Goal: Task Accomplishment & Management: Manage account settings

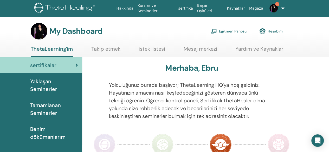
click at [239, 30] on link "Eğitmen Panosu" at bounding box center [229, 31] width 36 height 11
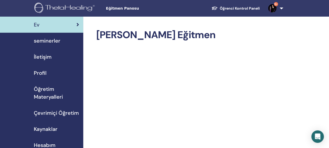
click at [59, 40] on span "seminerler" at bounding box center [47, 41] width 27 height 8
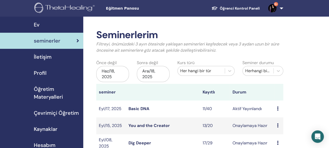
click at [144, 109] on link "Basic DNA" at bounding box center [139, 108] width 21 height 5
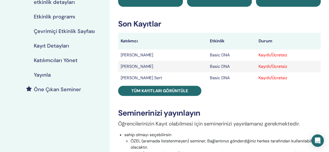
scroll to position [94, 0]
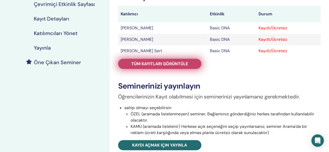
click at [139, 62] on span "Tüm kayıtları görüntüle" at bounding box center [159, 63] width 57 height 5
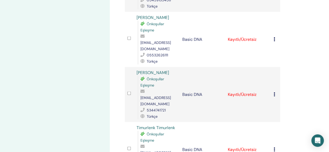
scroll to position [522, 0]
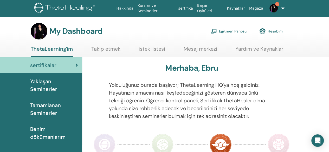
click at [238, 32] on link "Eğitmen Panosu" at bounding box center [229, 31] width 36 height 11
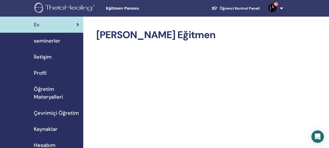
click at [46, 41] on span "seminerler" at bounding box center [47, 41] width 27 height 8
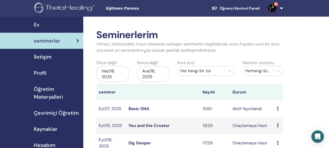
click at [139, 108] on link "Basic DNA" at bounding box center [139, 108] width 21 height 5
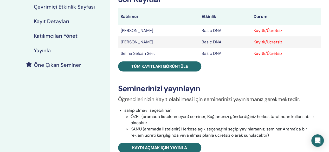
scroll to position [93, 0]
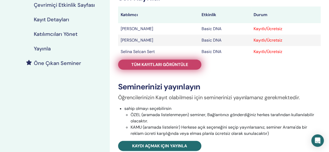
click at [151, 63] on span "Tüm kayıtları görüntüle" at bounding box center [159, 64] width 57 height 5
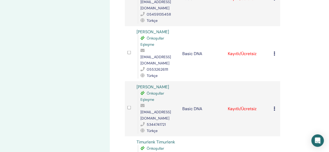
scroll to position [501, 0]
